Goal: Task Accomplishment & Management: Use online tool/utility

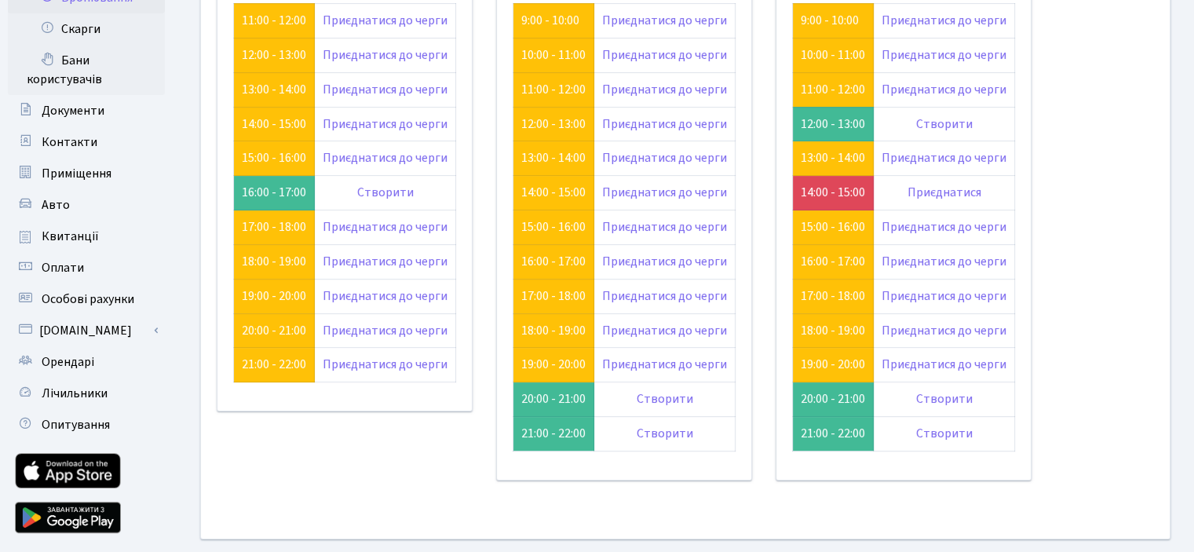
scroll to position [148, 0]
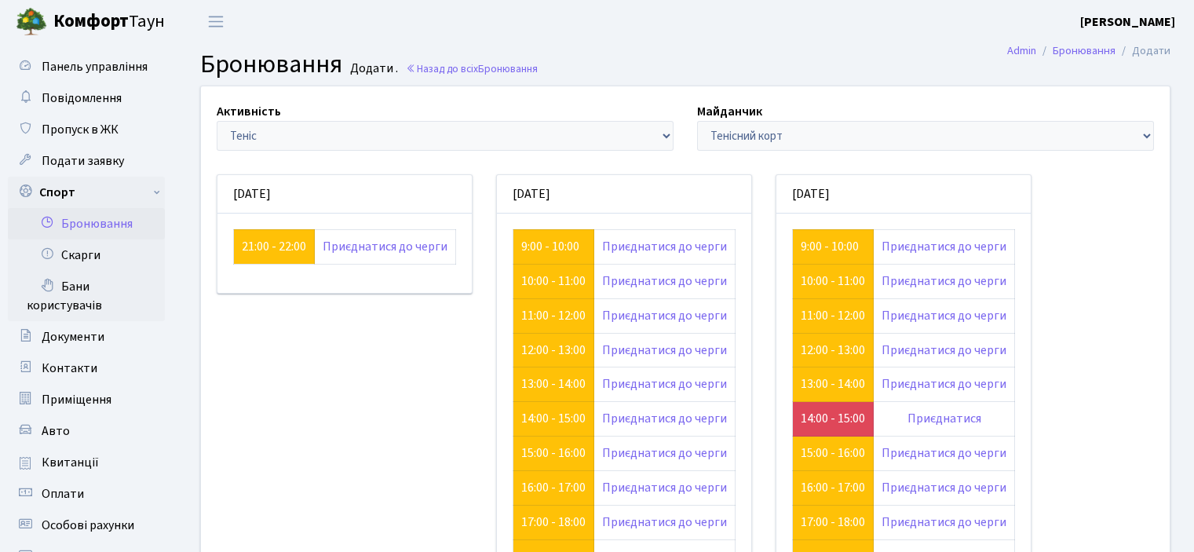
scroll to position [148, 0]
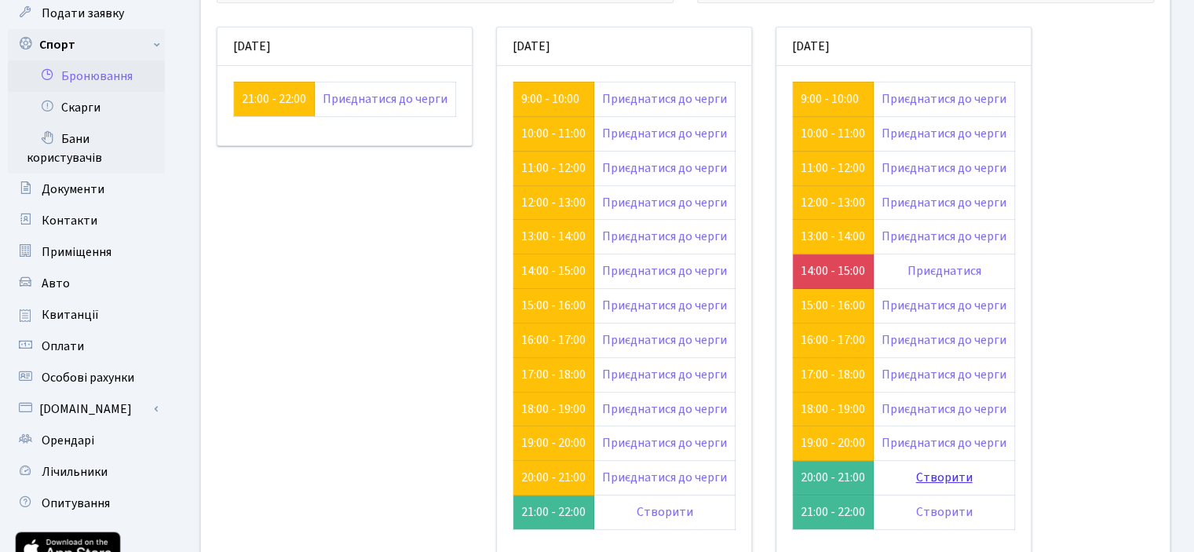
click at [922, 470] on link "Створити" at bounding box center [944, 477] width 57 height 17
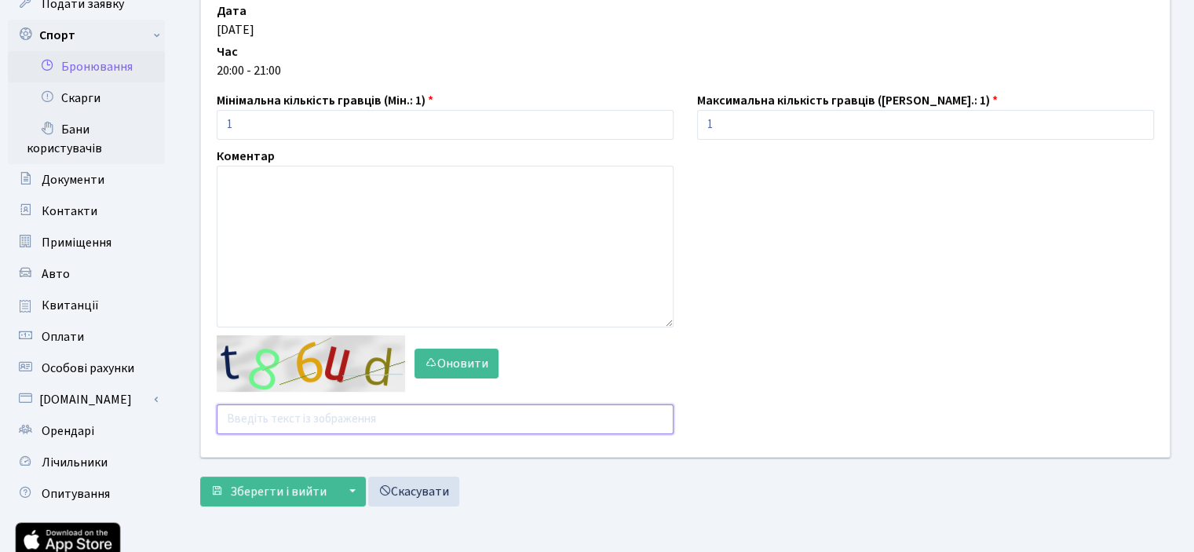
click at [302, 420] on input "text" at bounding box center [445, 419] width 457 height 30
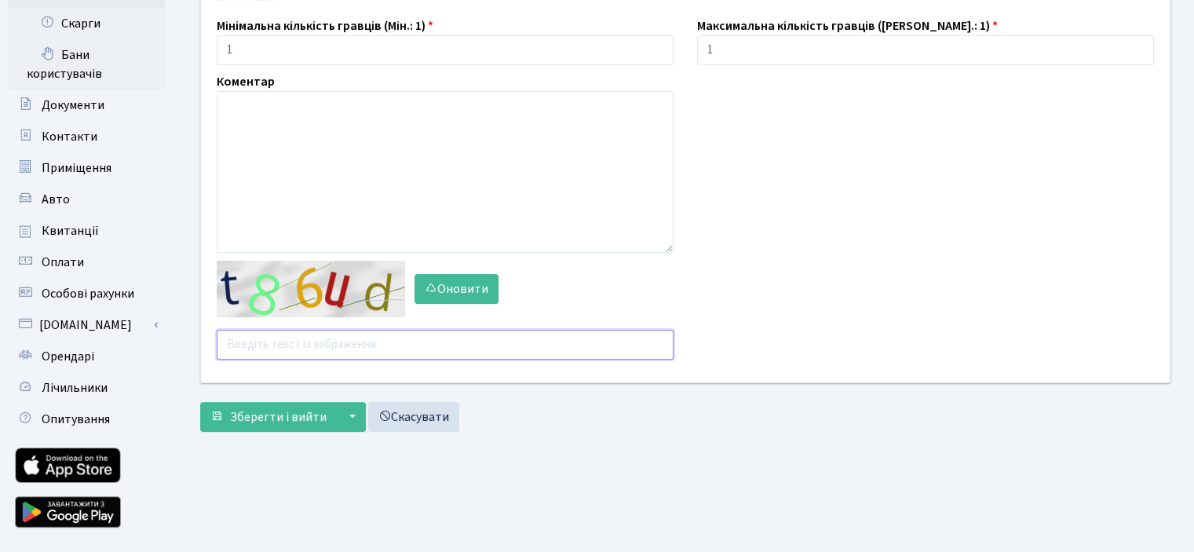
scroll to position [236, 0]
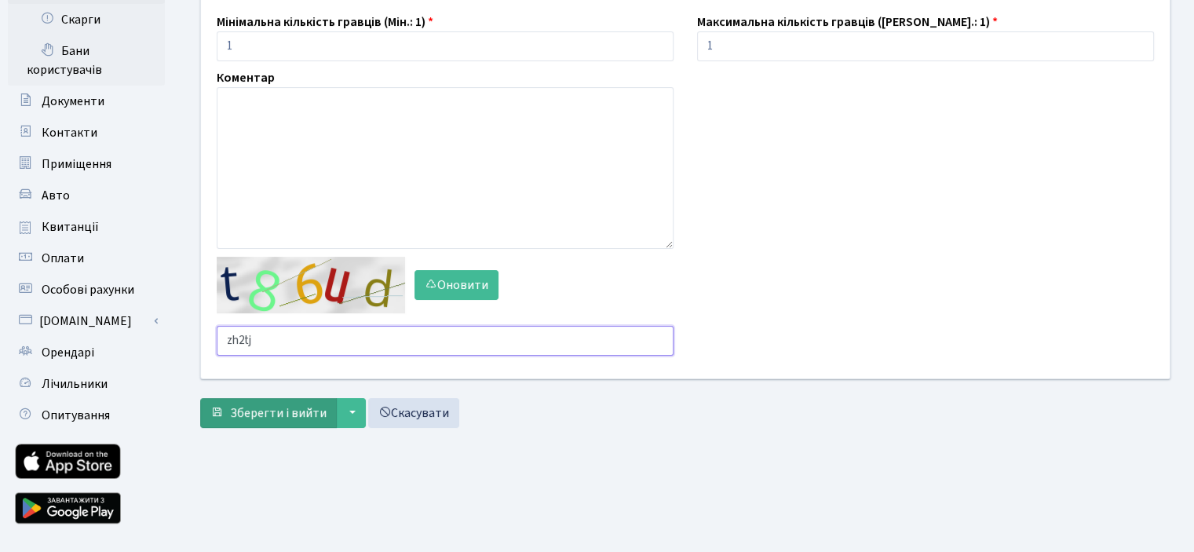
type input "zh2tj"
click at [305, 414] on span "Зберегти і вийти" at bounding box center [278, 412] width 97 height 17
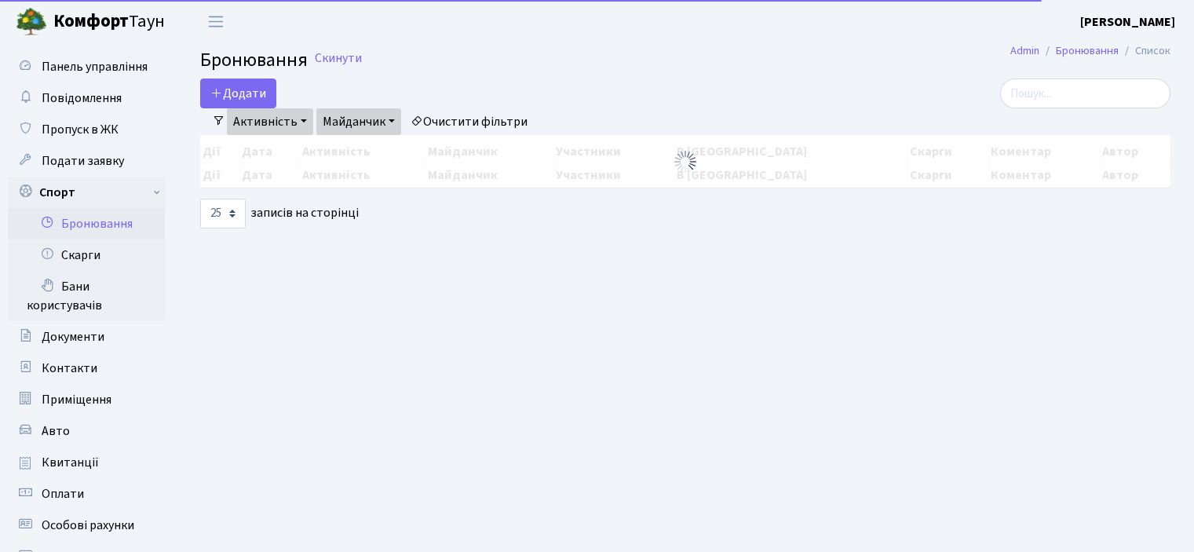
select select "25"
